Goal: Check status: Check status

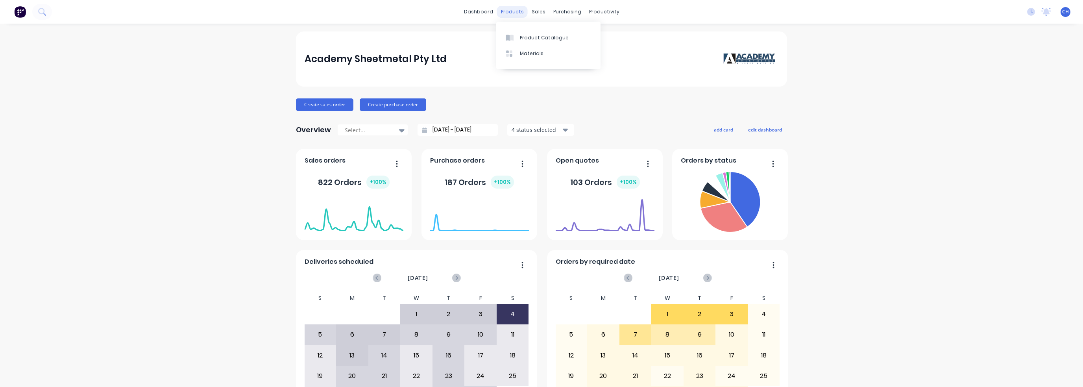
click at [515, 14] on div "products" at bounding box center [512, 12] width 31 height 12
click at [526, 38] on div "Product Catalogue" at bounding box center [544, 37] width 49 height 7
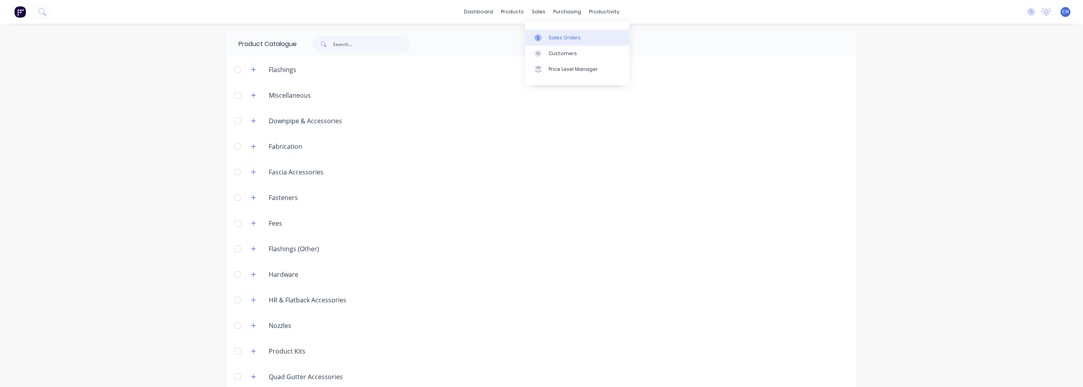
click at [560, 39] on div "Sales Orders" at bounding box center [565, 37] width 32 height 7
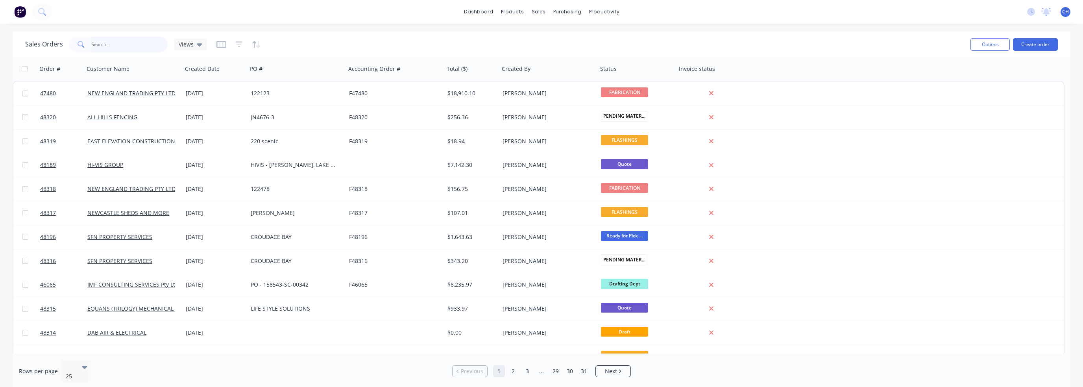
click at [105, 44] on input "text" at bounding box center [129, 45] width 77 height 16
type input "mits"
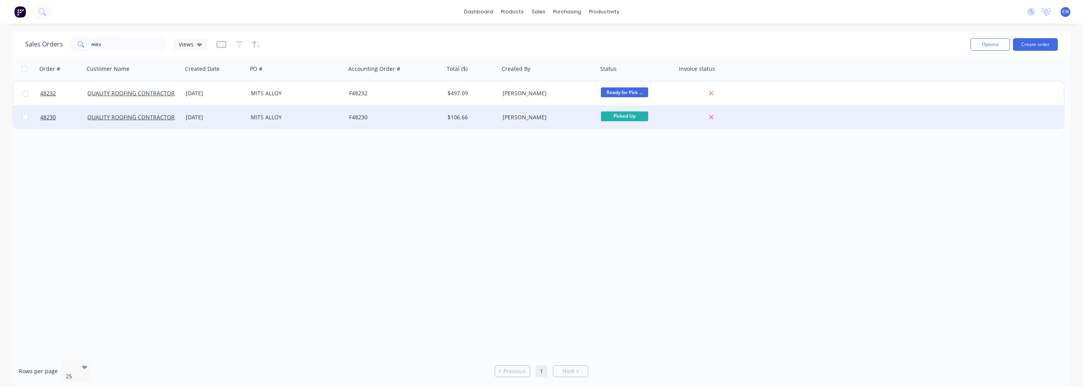
click at [369, 122] on div "F48230" at bounding box center [395, 117] width 98 height 24
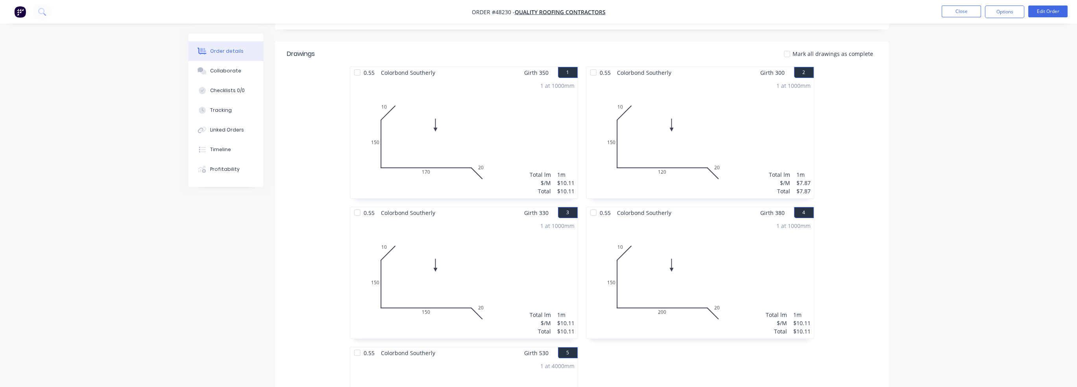
scroll to position [197, 0]
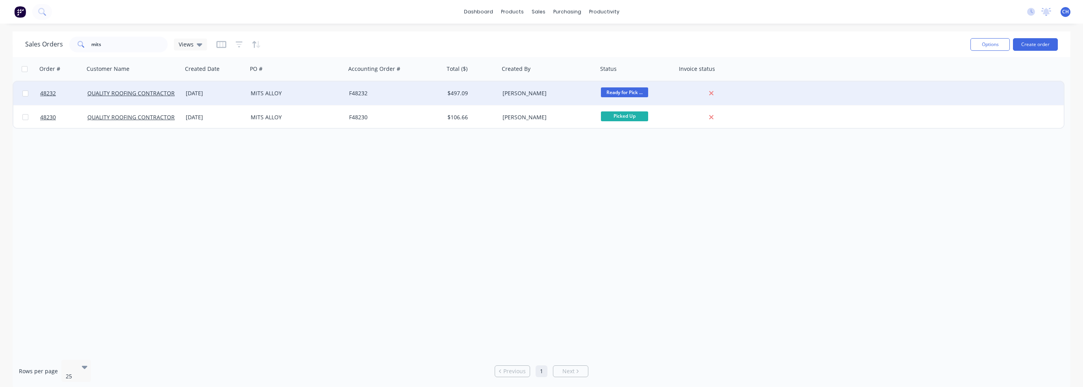
click at [177, 100] on div "QUALITY ROOFING CONTRACTORS" at bounding box center [133, 93] width 98 height 24
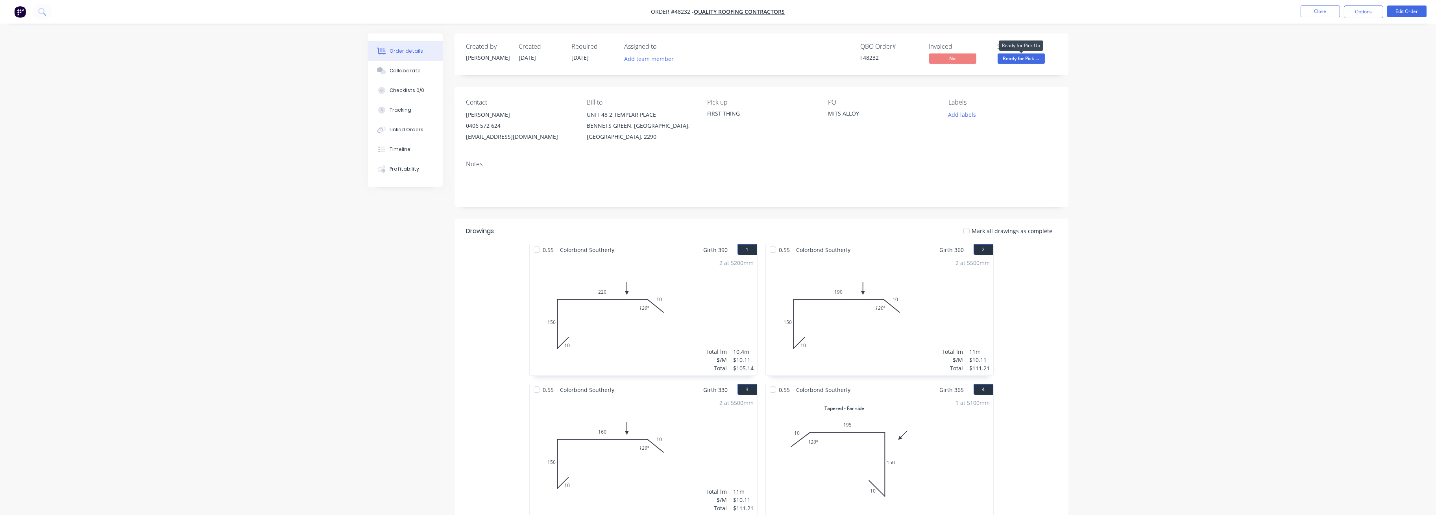
click at [1025, 60] on span "Ready for Pick ..." at bounding box center [1021, 59] width 47 height 10
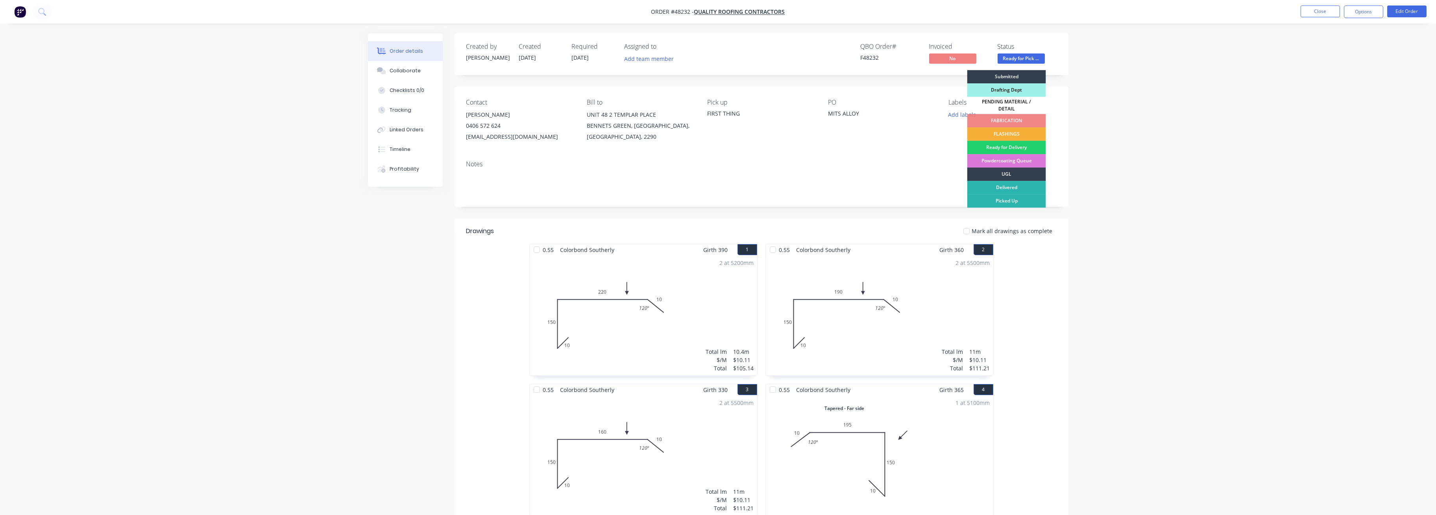
click at [1029, 56] on span "Ready for Pick ..." at bounding box center [1021, 59] width 47 height 10
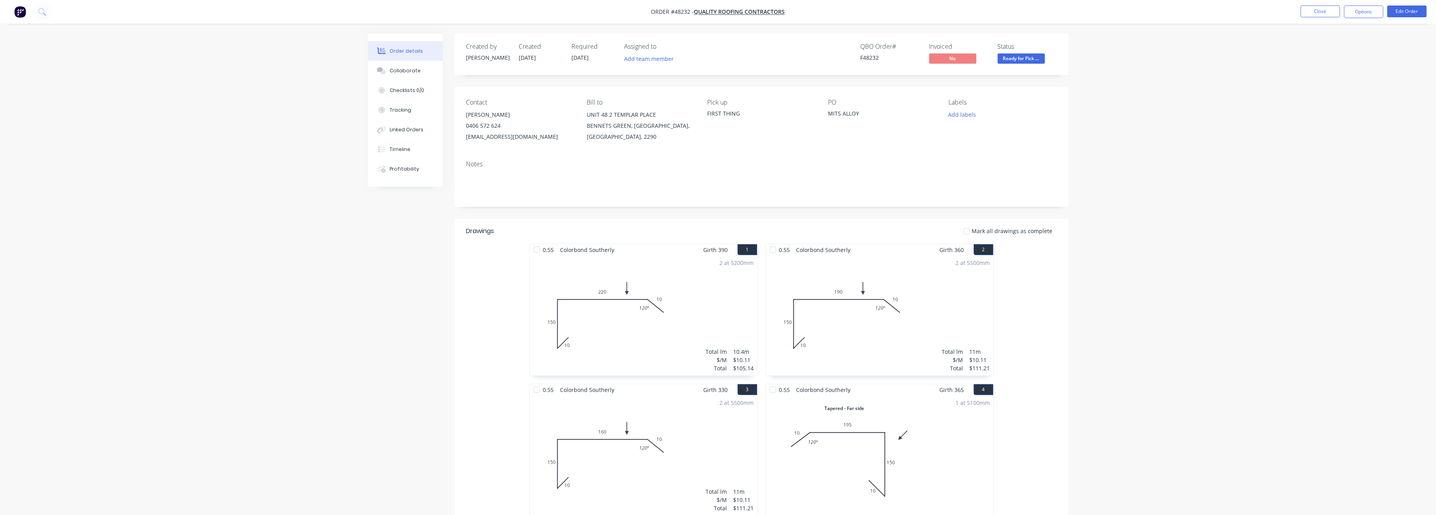
click at [1027, 60] on span "Ready for Pick ..." at bounding box center [1021, 59] width 47 height 10
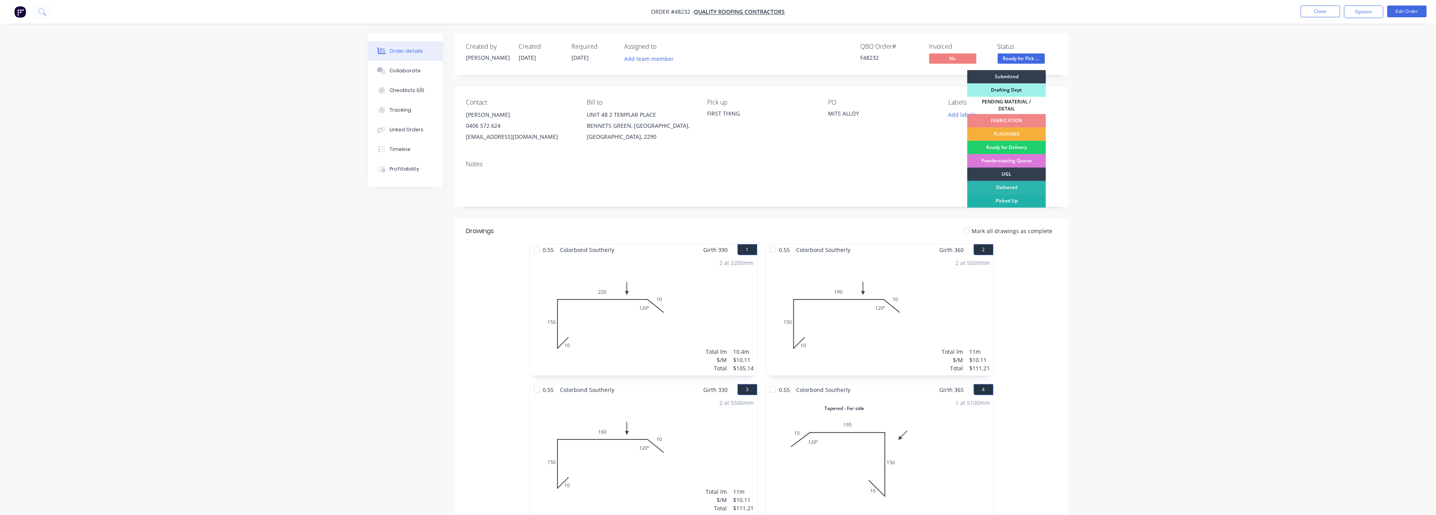
click at [1007, 200] on div "Picked Up" at bounding box center [1006, 200] width 79 height 13
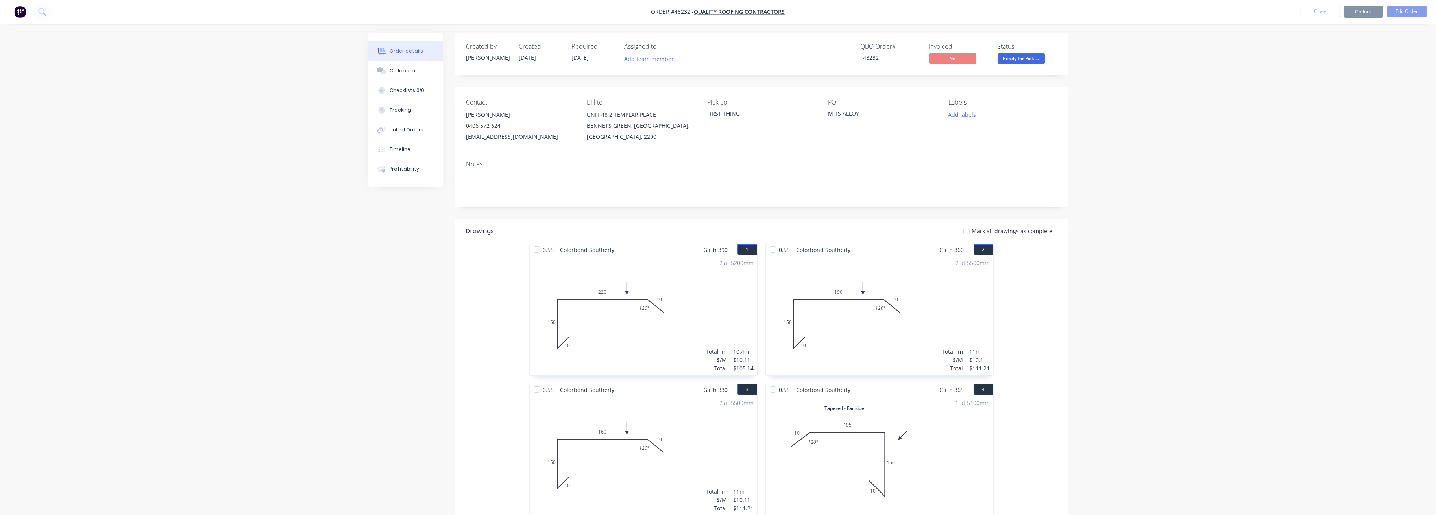
click at [1083, 206] on div "Order details Collaborate Checklists 0/0 Tracking Linked Orders Timeline Profit…" at bounding box center [718, 463] width 1436 height 926
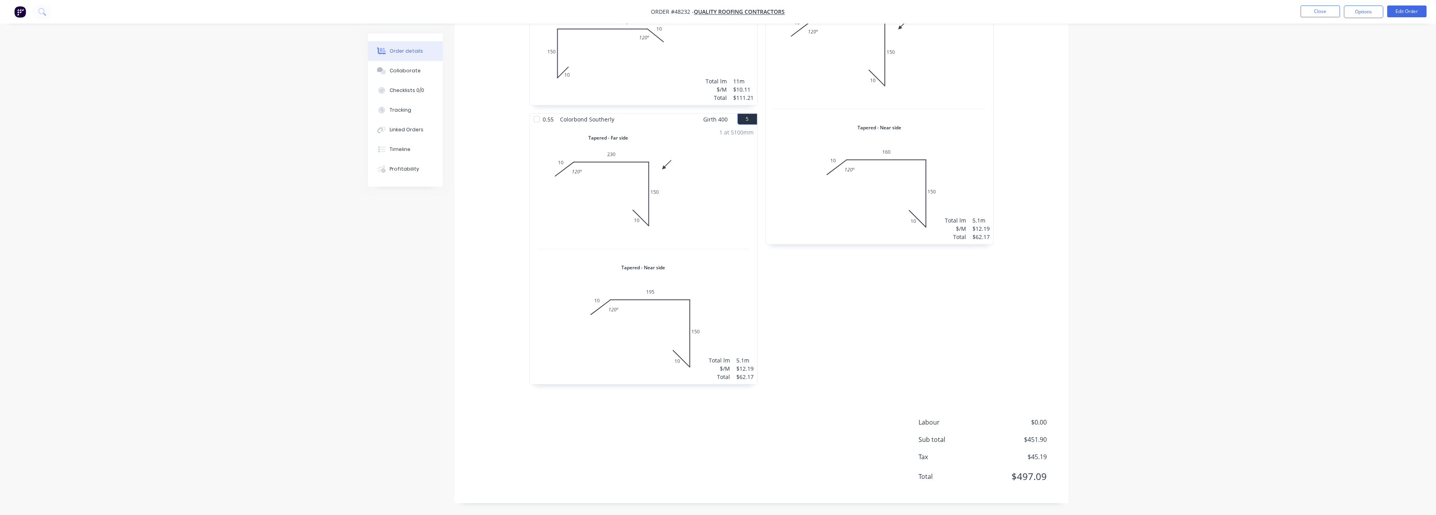
click at [1083, 281] on div "Order details Collaborate Checklists 0/0 Tracking Linked Orders Timeline Profit…" at bounding box center [718, 52] width 1436 height 926
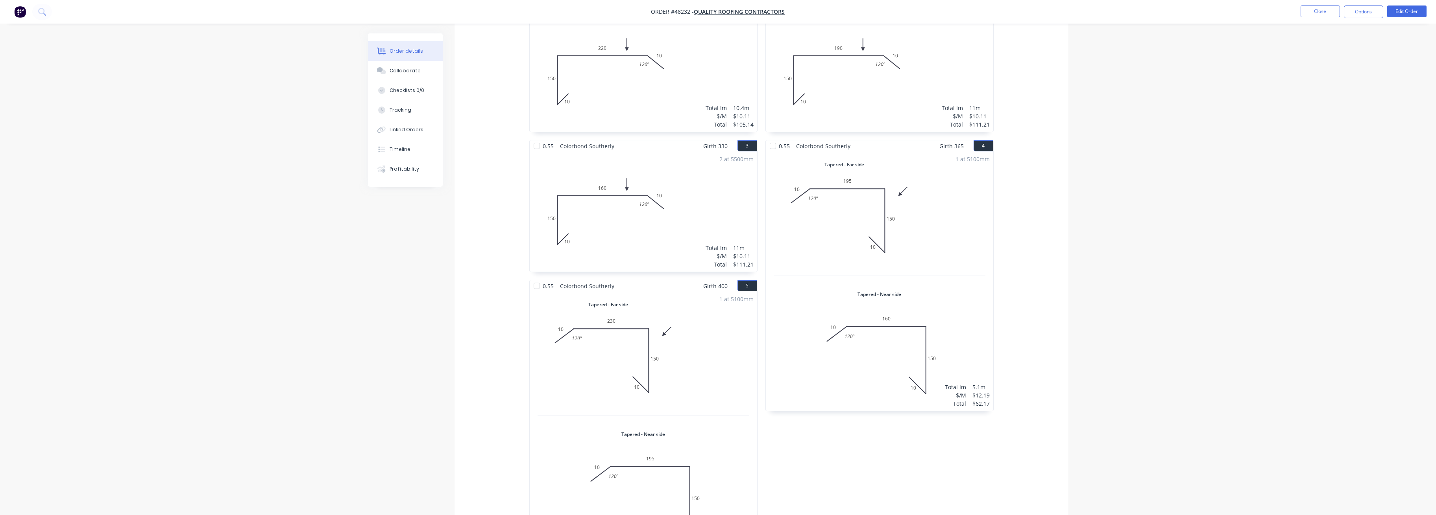
scroll to position [96, 0]
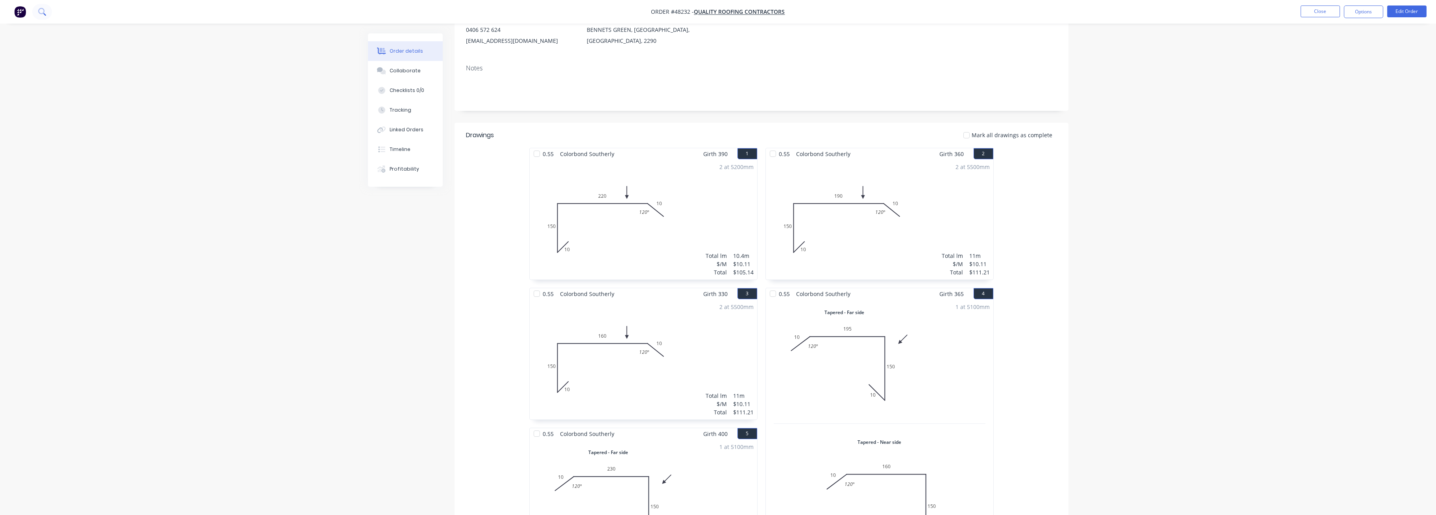
click at [46, 16] on button at bounding box center [42, 12] width 20 height 16
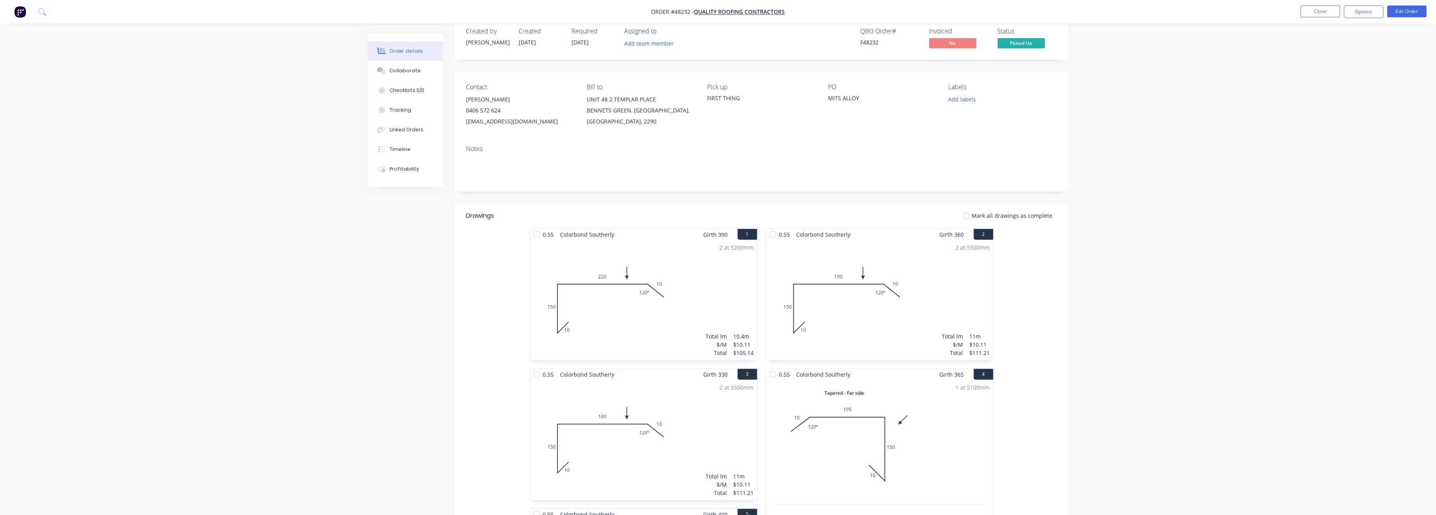
scroll to position [0, 0]
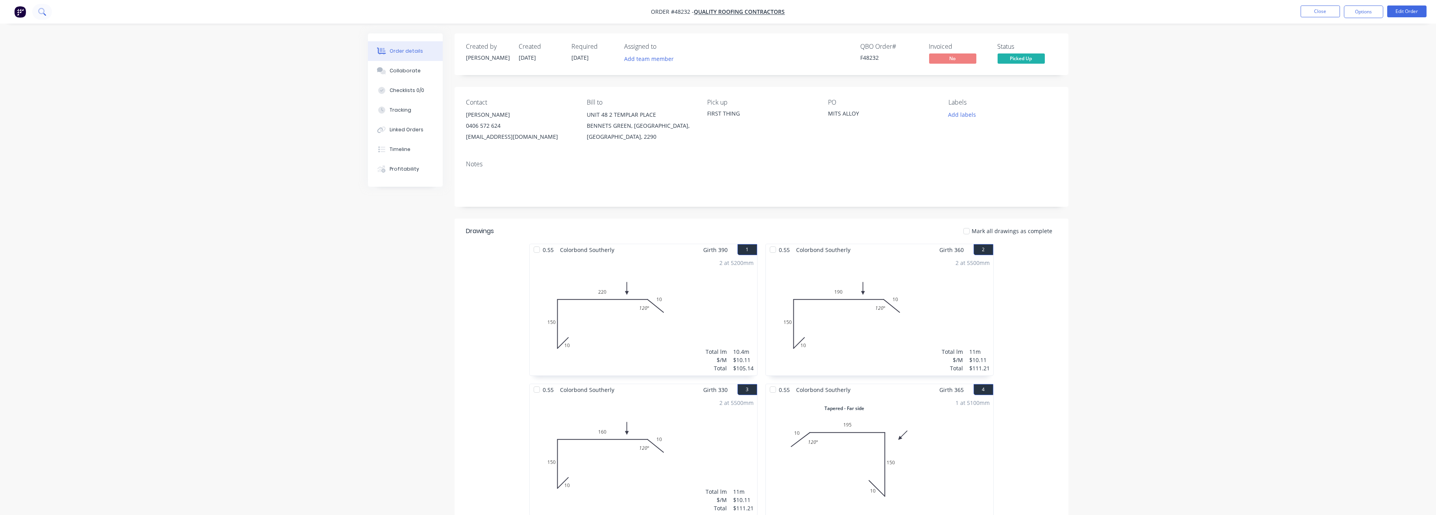
click at [32, 11] on button at bounding box center [42, 12] width 20 height 16
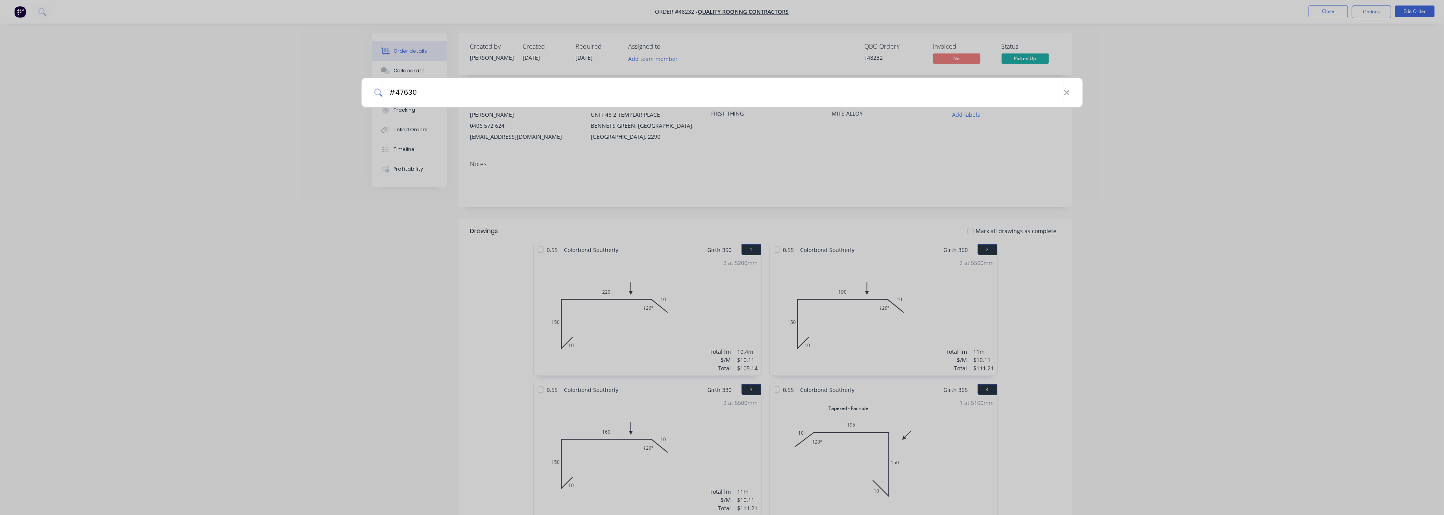
type input "#47630"
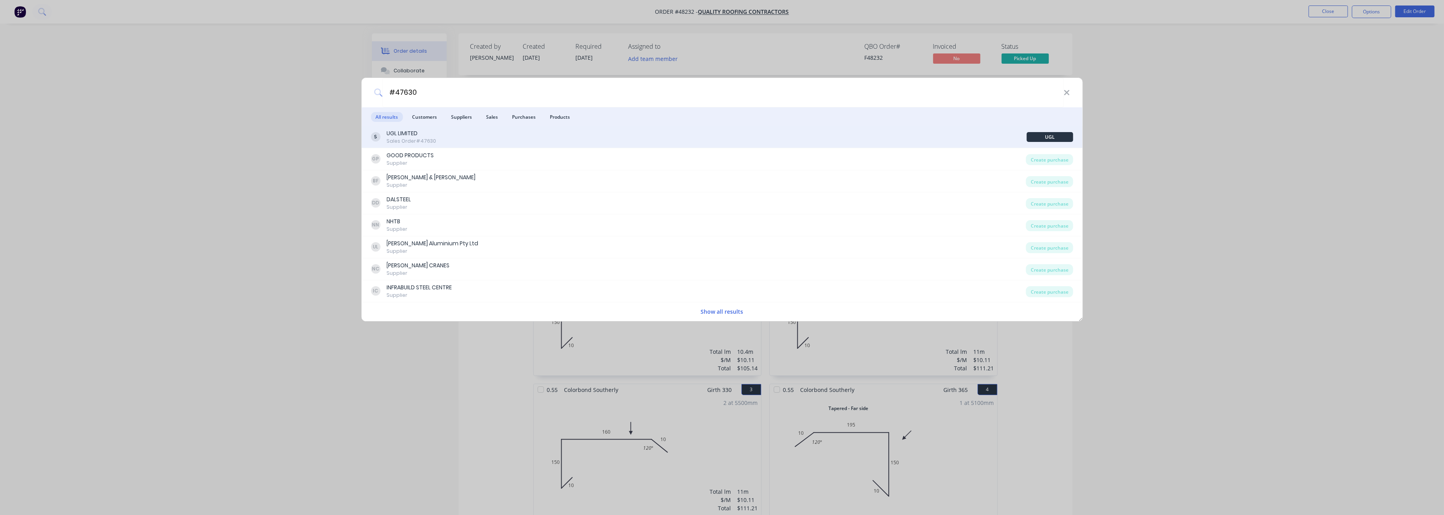
click at [439, 136] on div "UGL LIMITED Sales Order #47630" at bounding box center [699, 136] width 656 height 15
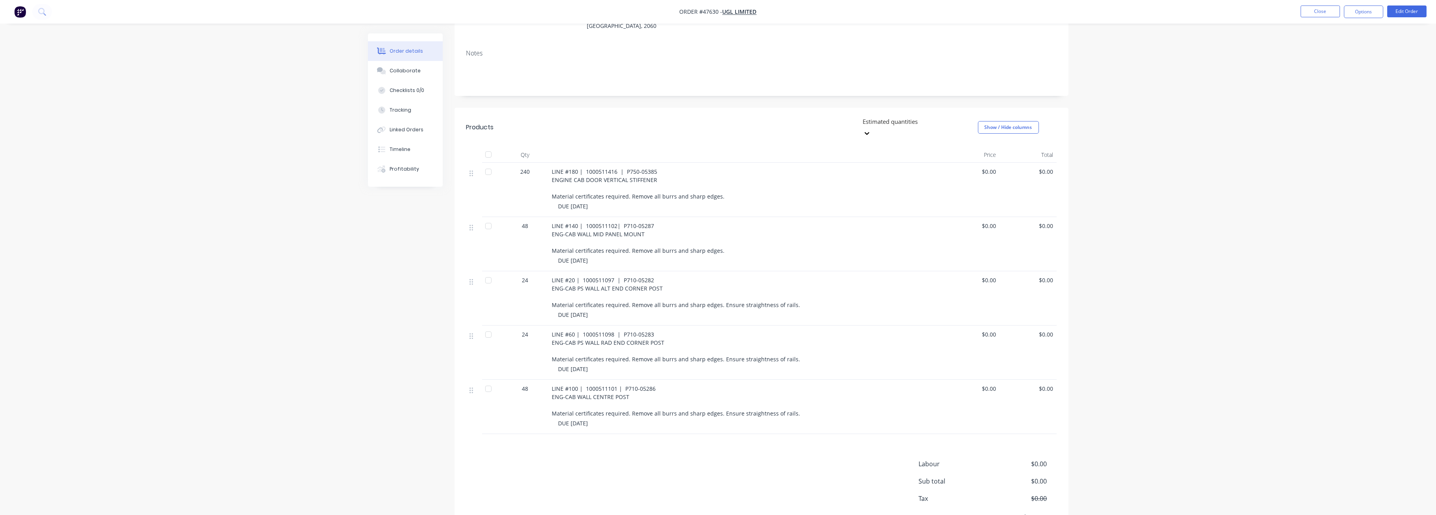
scroll to position [142, 0]
drag, startPoint x: 927, startPoint y: 295, endPoint x: 431, endPoint y: 316, distance: 496.2
click at [424, 370] on div "Created by [PERSON_NAME] Created [DATE] Required [DATE] Assigned to Add team me…" at bounding box center [718, 220] width 700 height 657
click at [413, 62] on button "Collaborate" at bounding box center [405, 71] width 75 height 20
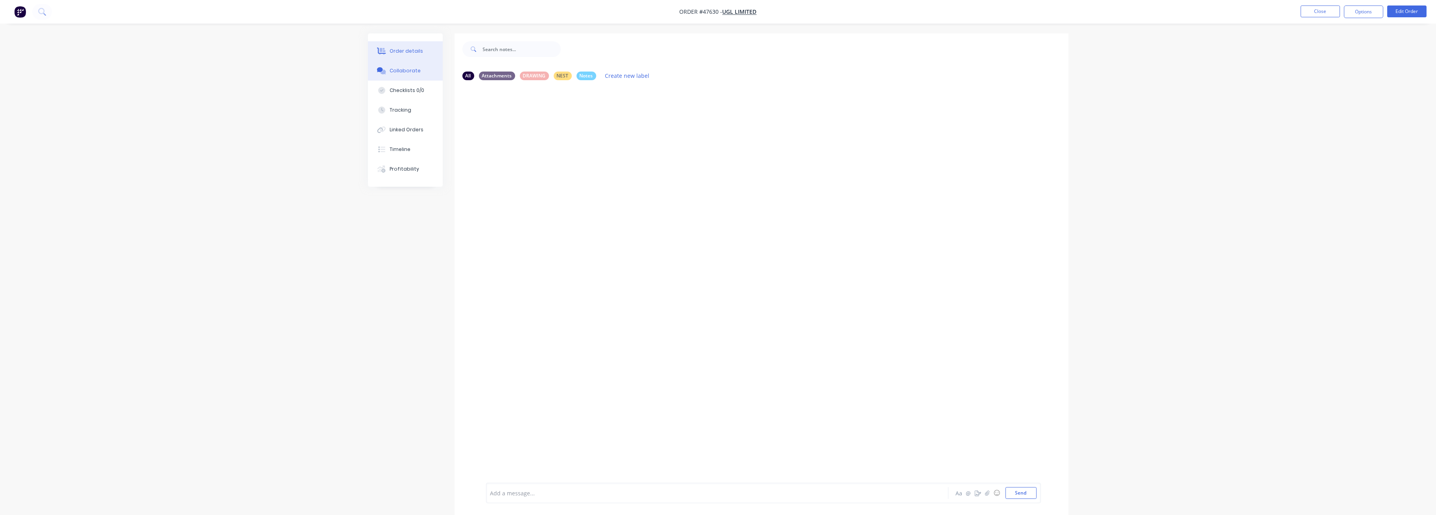
click at [404, 56] on button "Order details" at bounding box center [405, 51] width 75 height 20
